Goal: Information Seeking & Learning: Learn about a topic

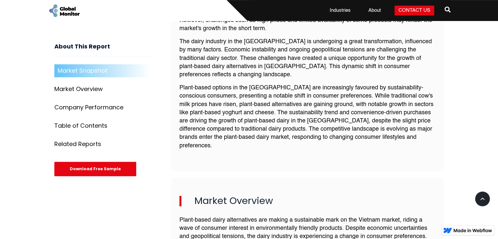
scroll to position [208, 0]
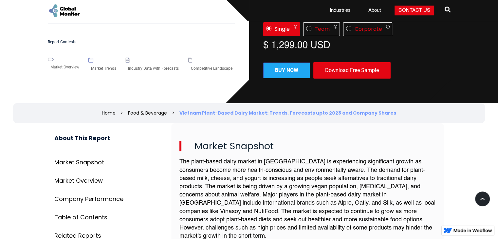
scroll to position [175, 0]
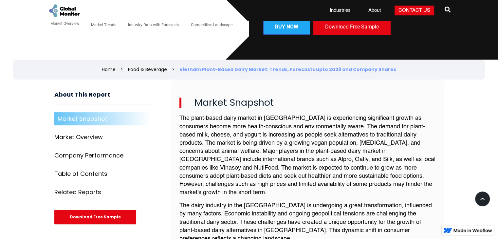
click at [96, 193] on div "Related Reports" at bounding box center [77, 192] width 47 height 7
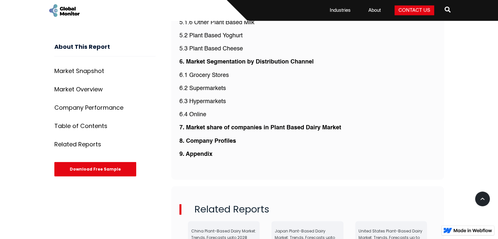
click at [94, 83] on link "Market Overview" at bounding box center [104, 89] width 101 height 13
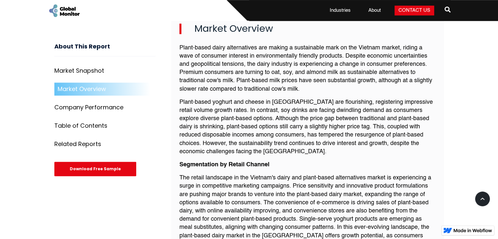
drag, startPoint x: 165, startPoint y: 48, endPoint x: 153, endPoint y: 45, distance: 12.3
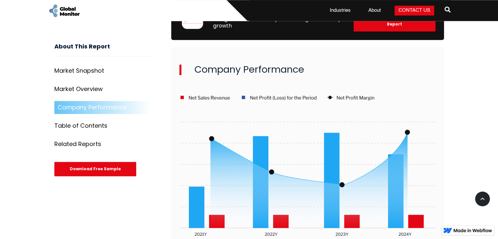
scroll to position [917, 0]
